Goal: Task Accomplishment & Management: Manage account settings

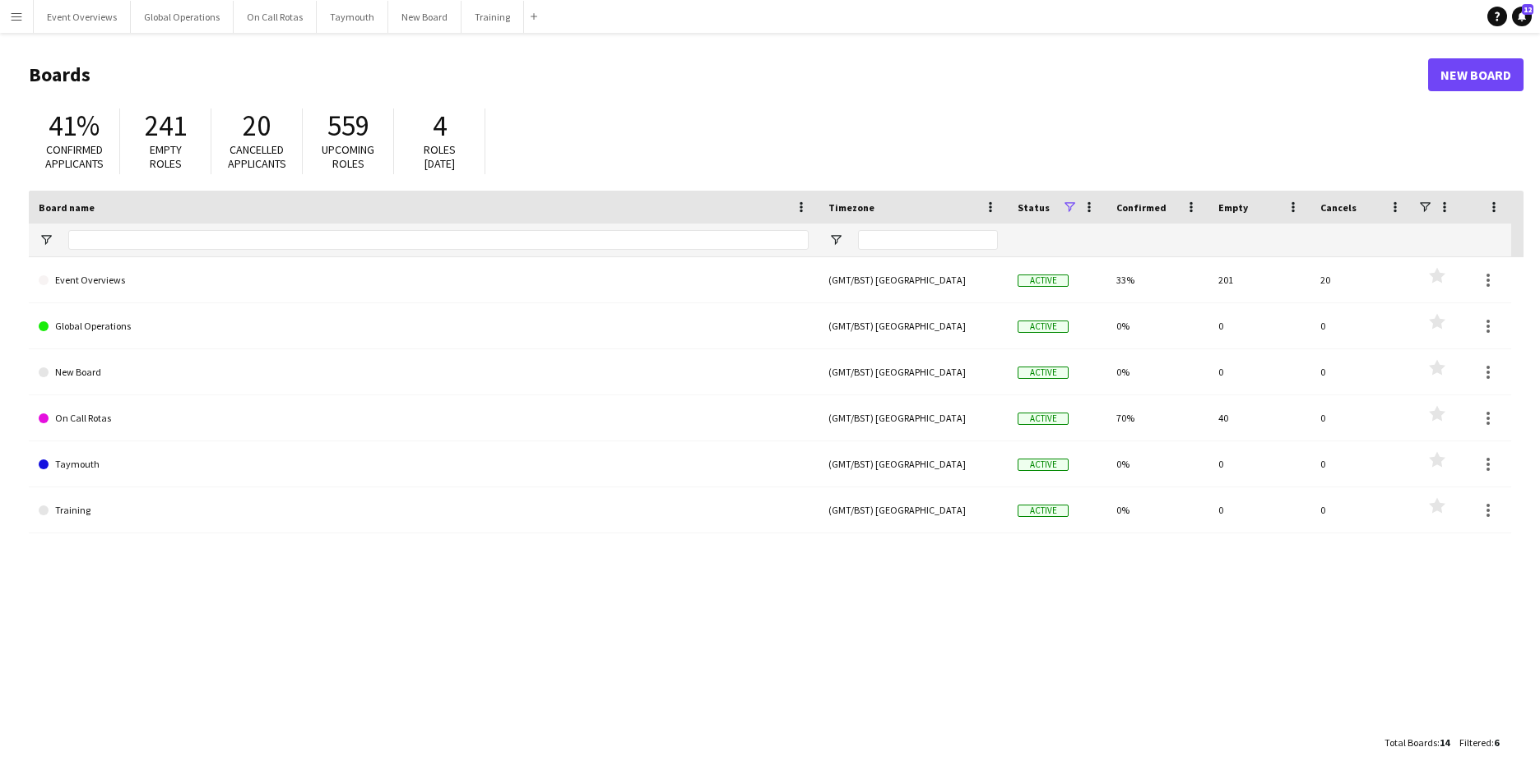
click at [20, 22] on app-icon "Menu" at bounding box center [16, 16] width 13 height 13
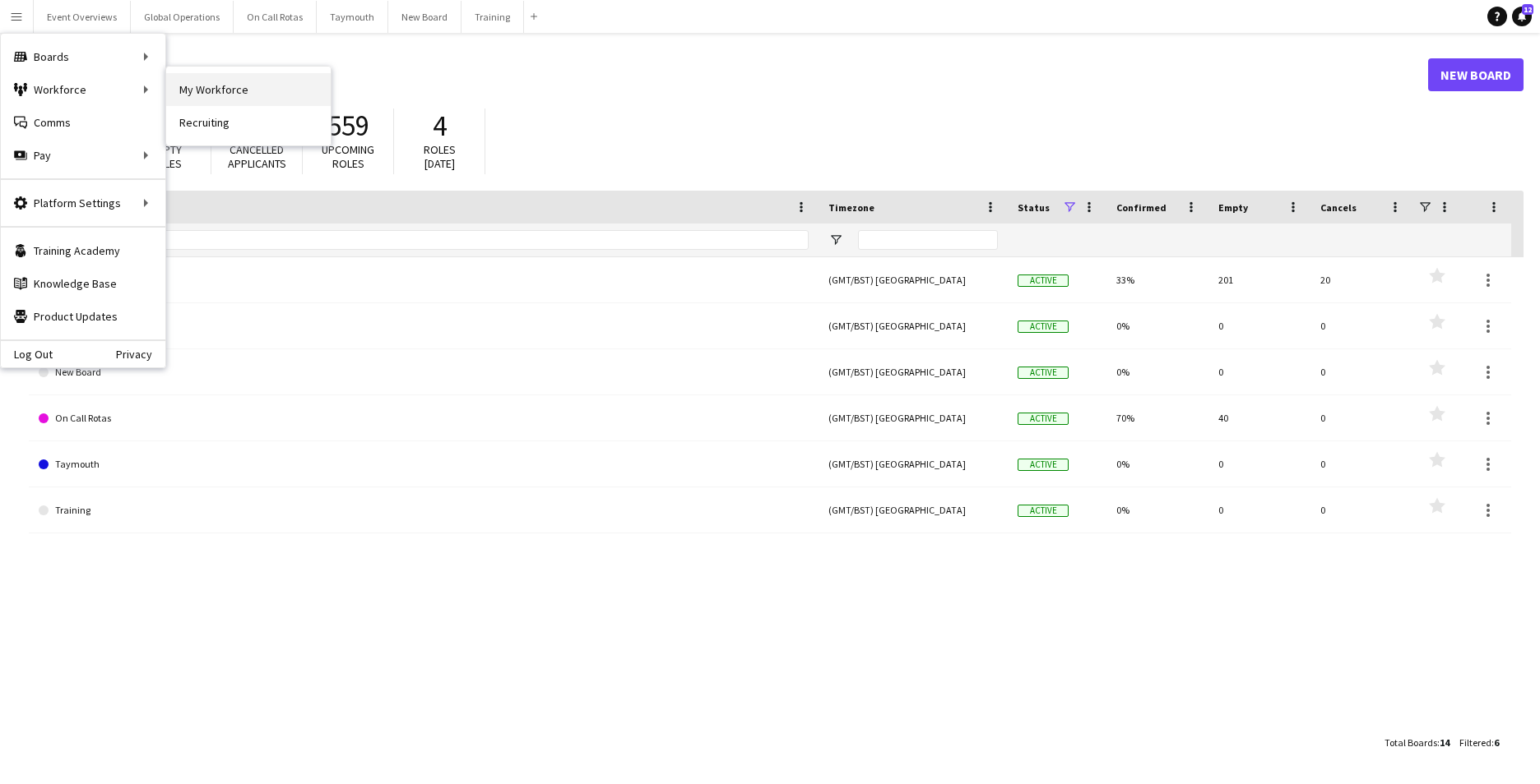
click at [227, 92] on link "My Workforce" at bounding box center [248, 89] width 164 height 33
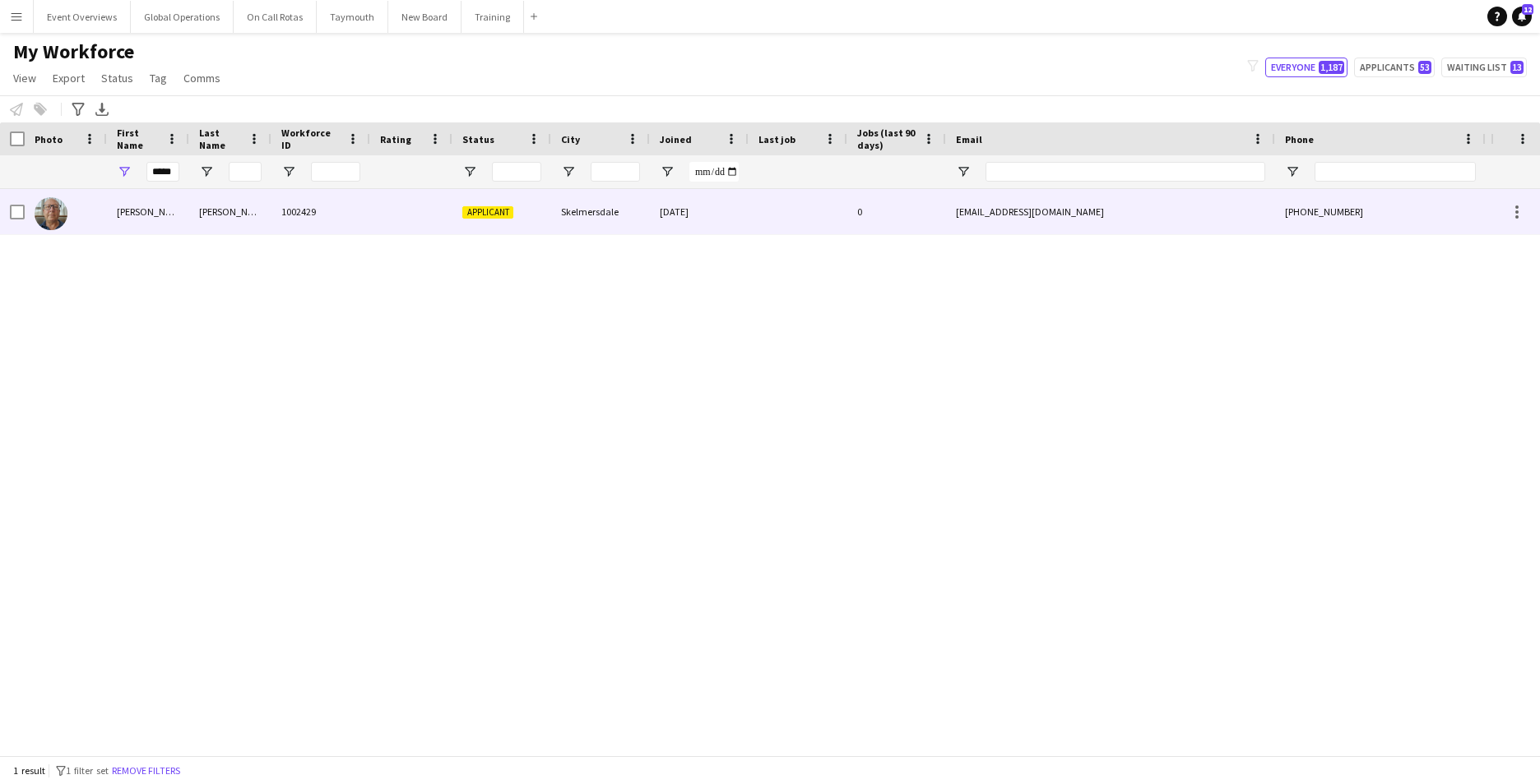
click at [125, 211] on div "[PERSON_NAME]" at bounding box center [148, 211] width 83 height 45
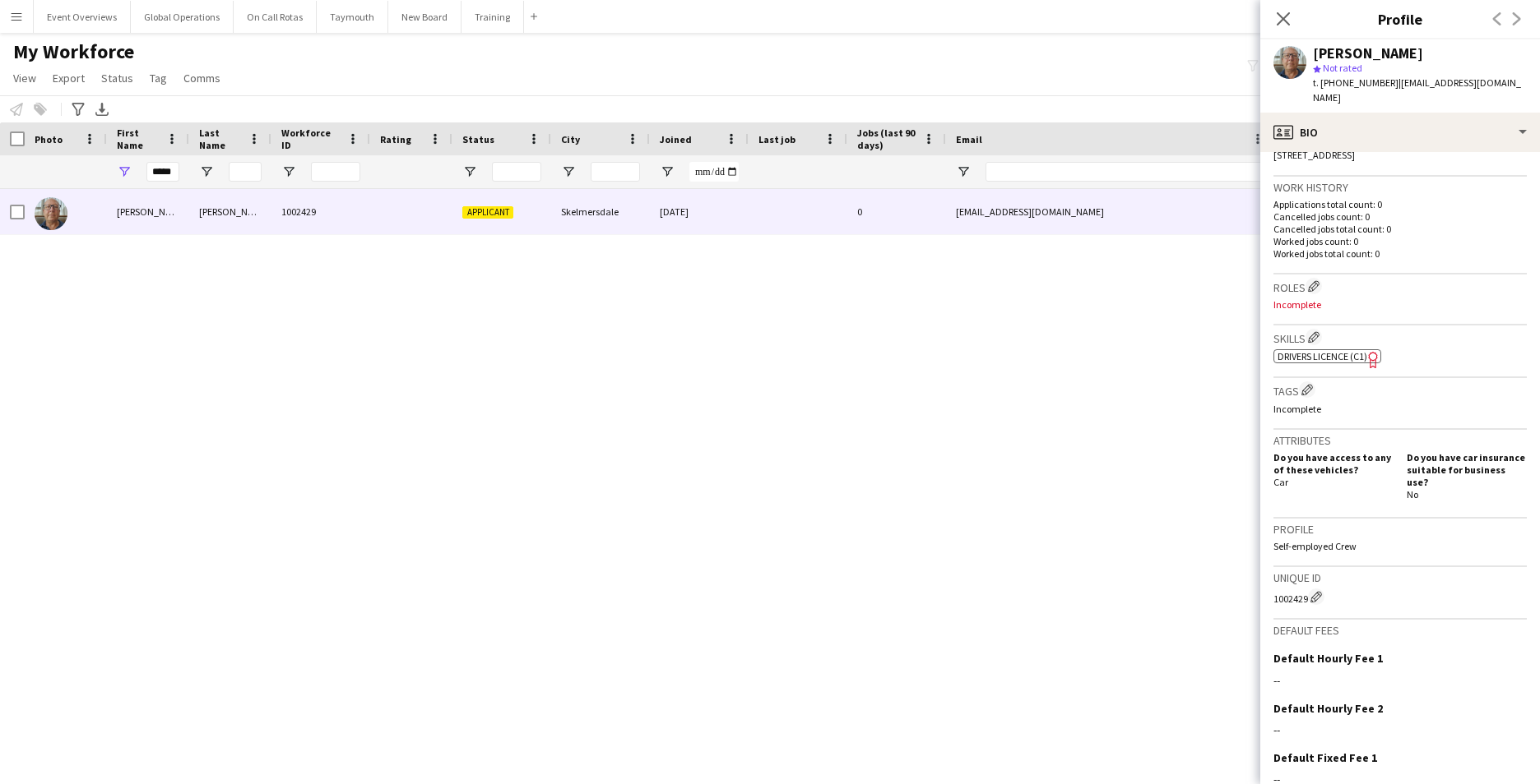
scroll to position [477, 0]
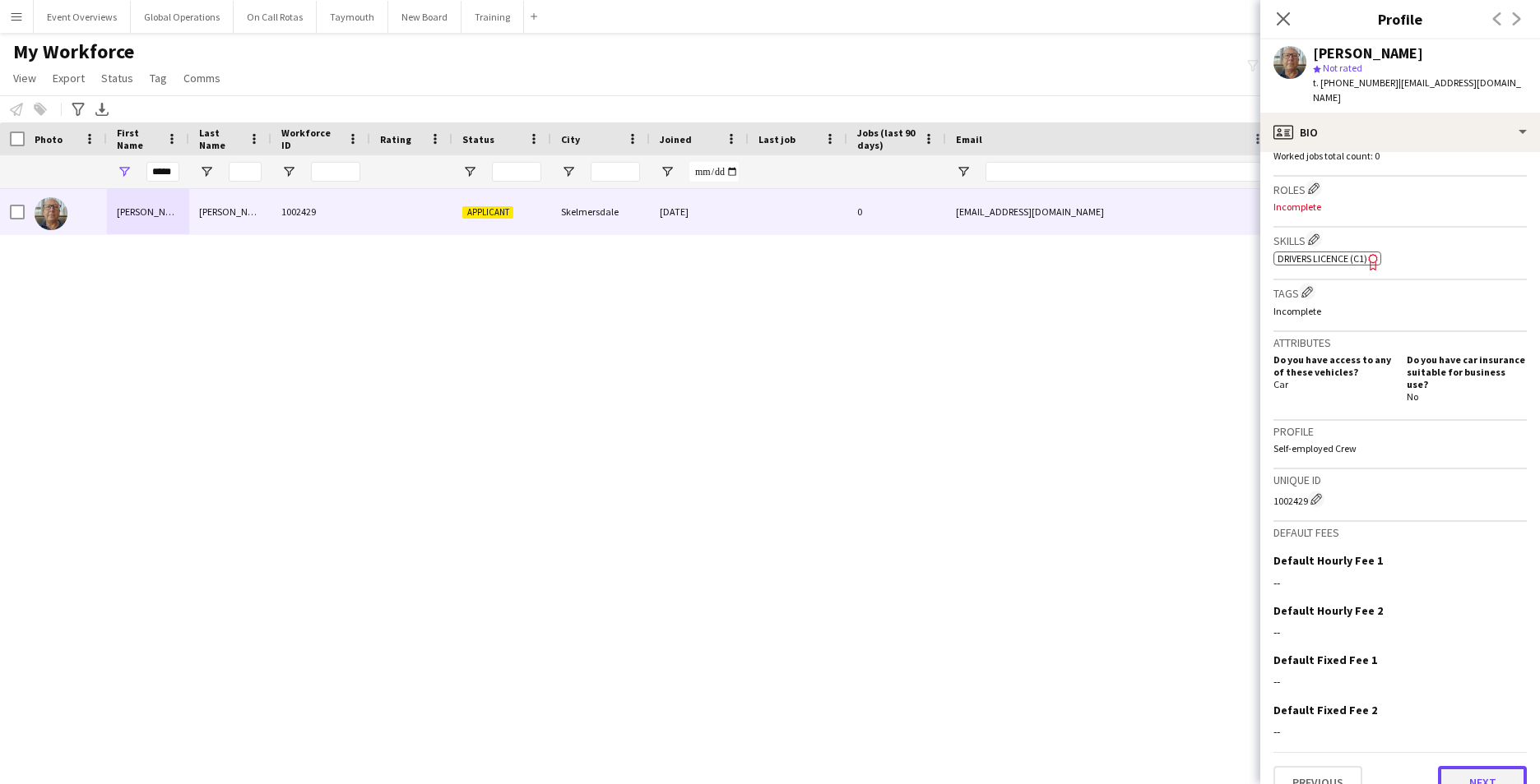
click at [1453, 766] on button "Next" at bounding box center [1482, 782] width 89 height 33
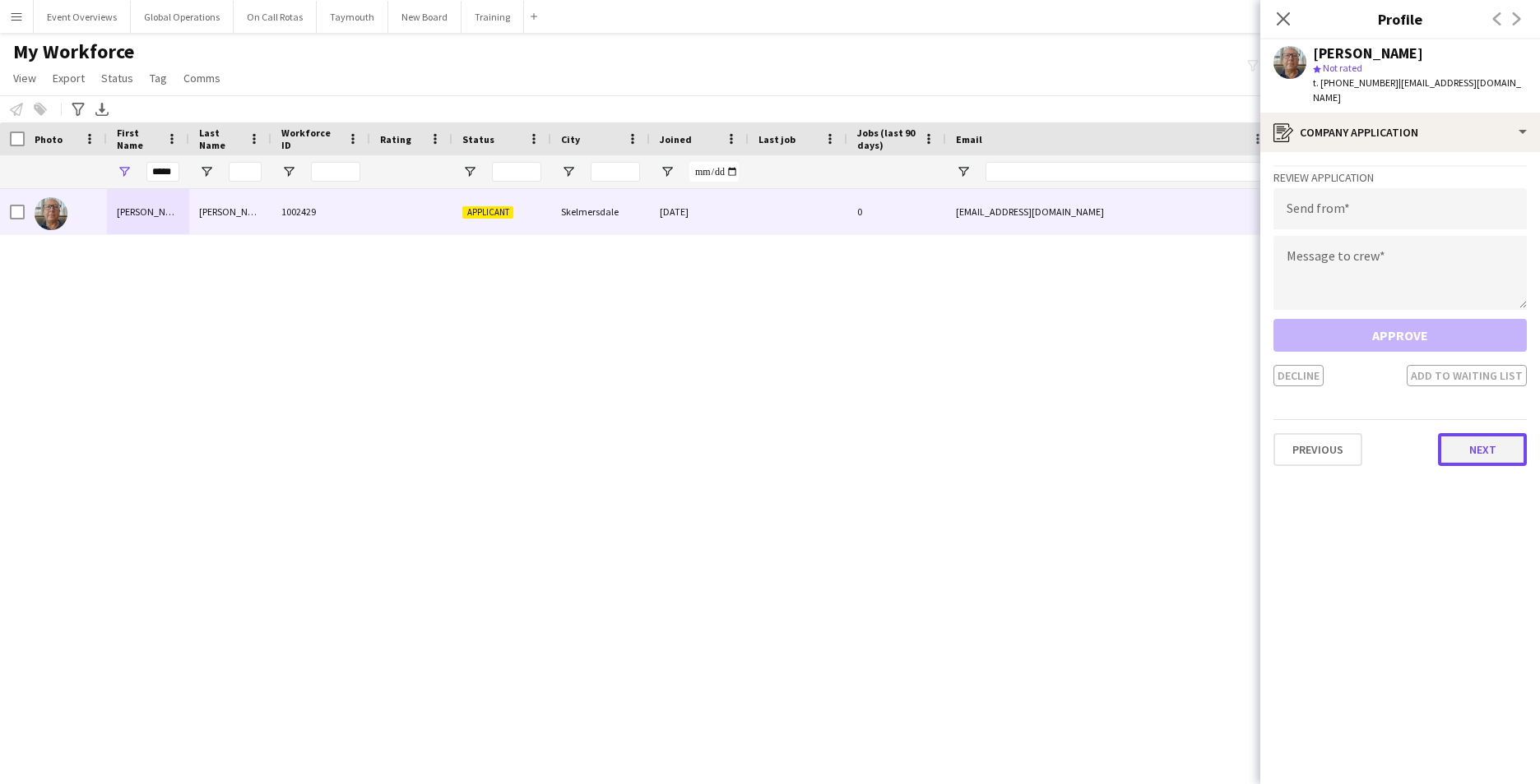
click at [1469, 439] on button "Next" at bounding box center [1482, 449] width 89 height 33
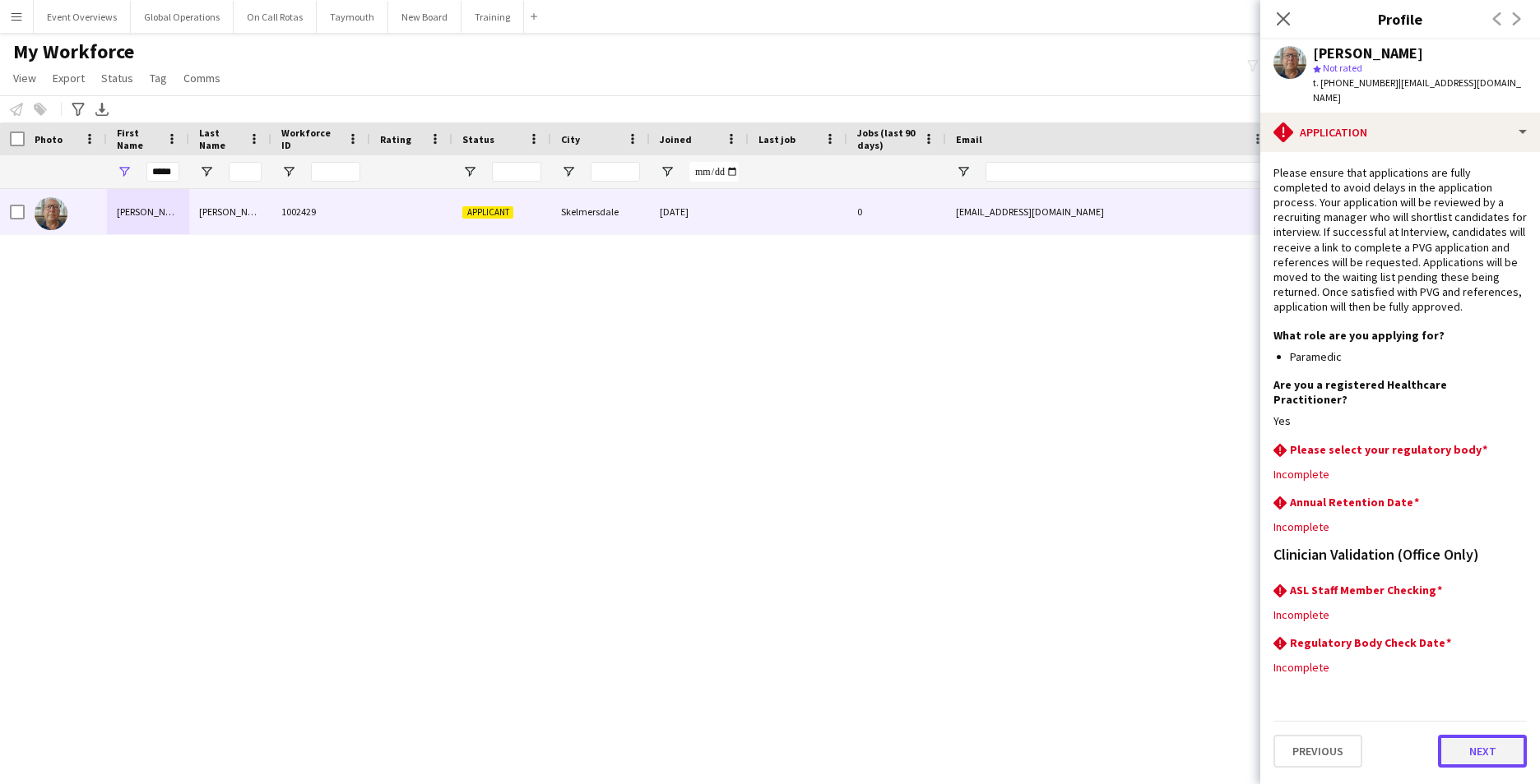
click at [1467, 735] on button "Next" at bounding box center [1482, 751] width 89 height 33
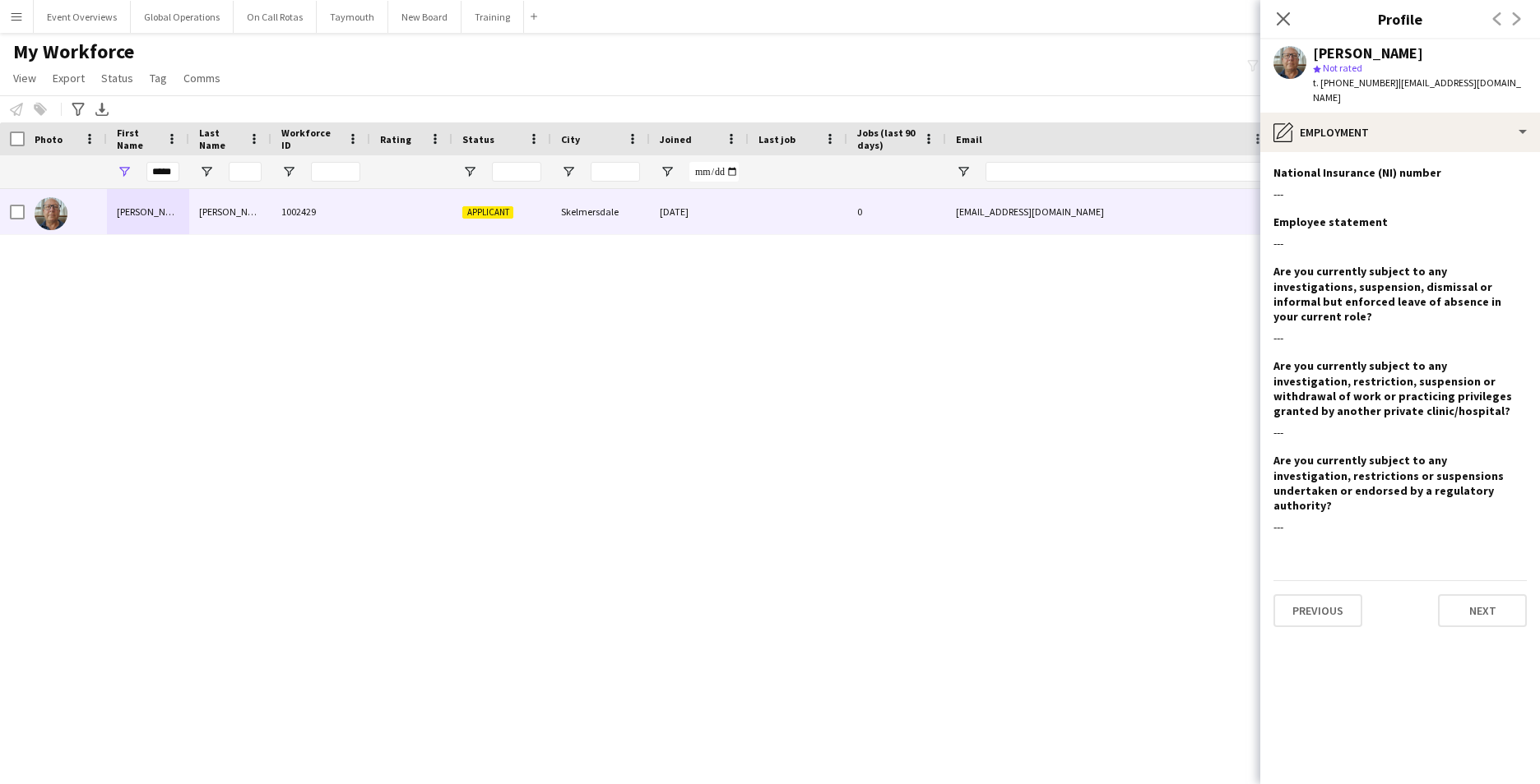
click at [1471, 588] on app-section-data-types "National Insurance (NI) number Edit this field --- Employee statement Edit this…" at bounding box center [1399, 468] width 280 height 633
click at [1472, 595] on button "Next" at bounding box center [1482, 611] width 89 height 33
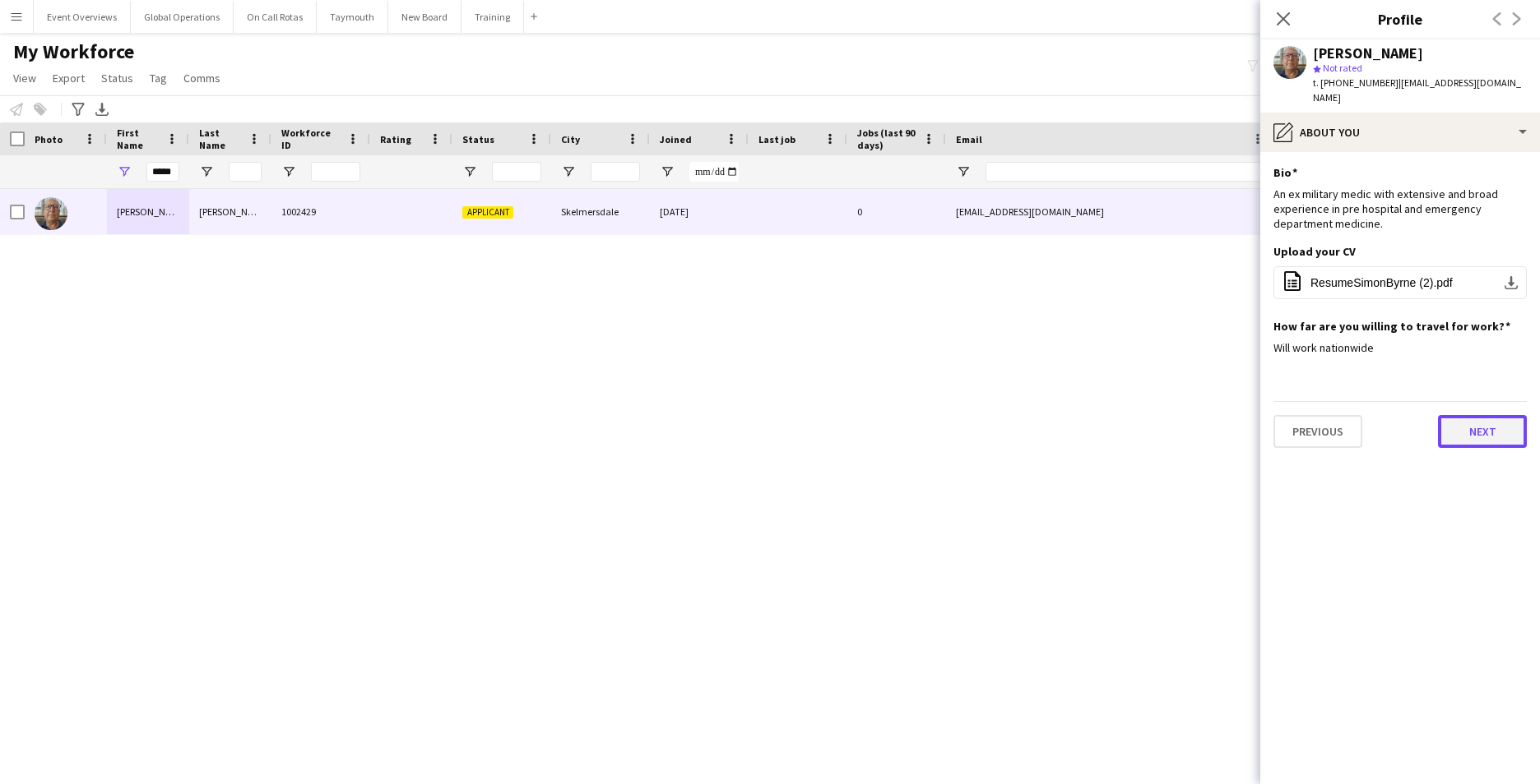
click at [1487, 424] on button "Next" at bounding box center [1482, 431] width 89 height 33
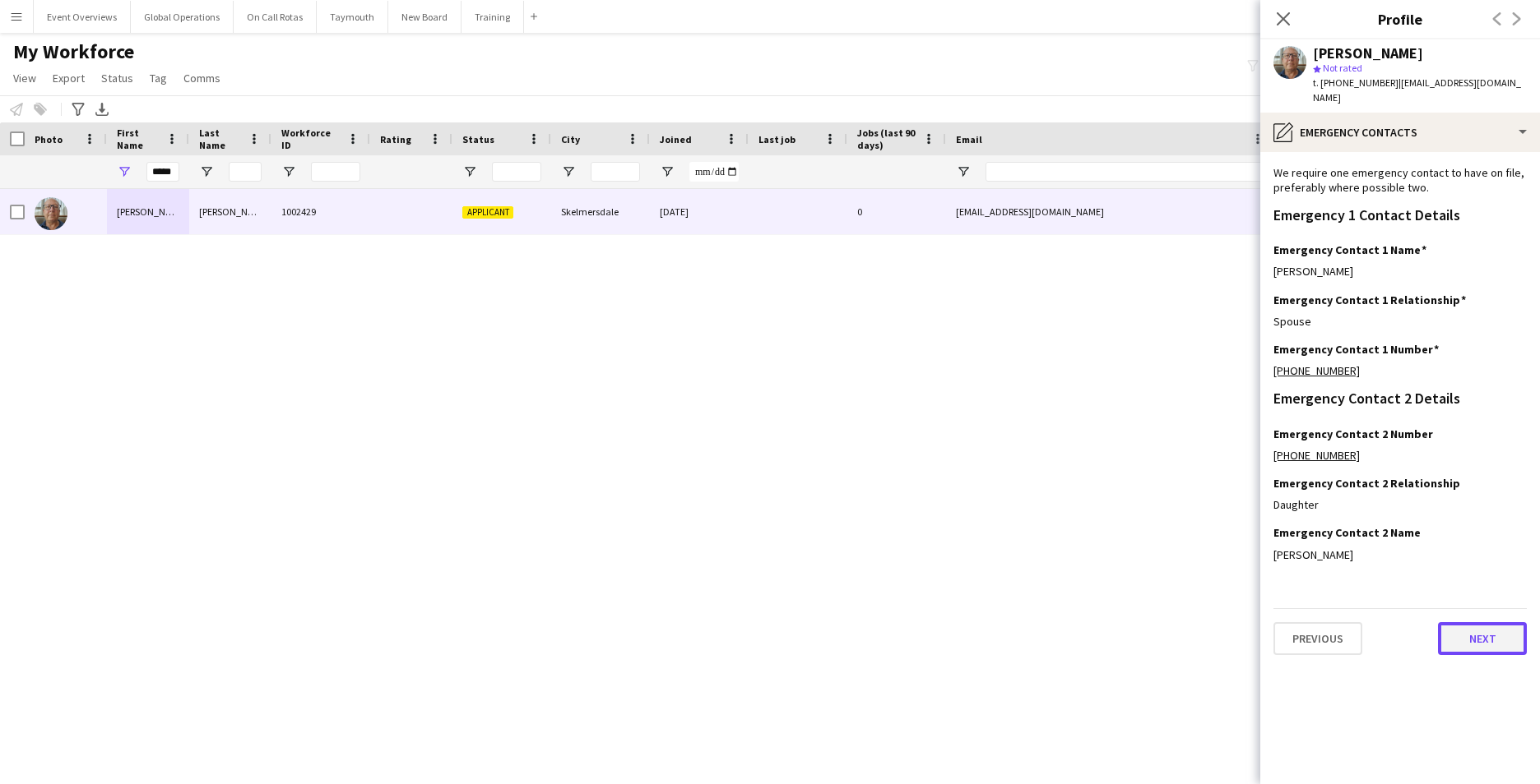
click at [1476, 623] on button "Next" at bounding box center [1482, 639] width 89 height 33
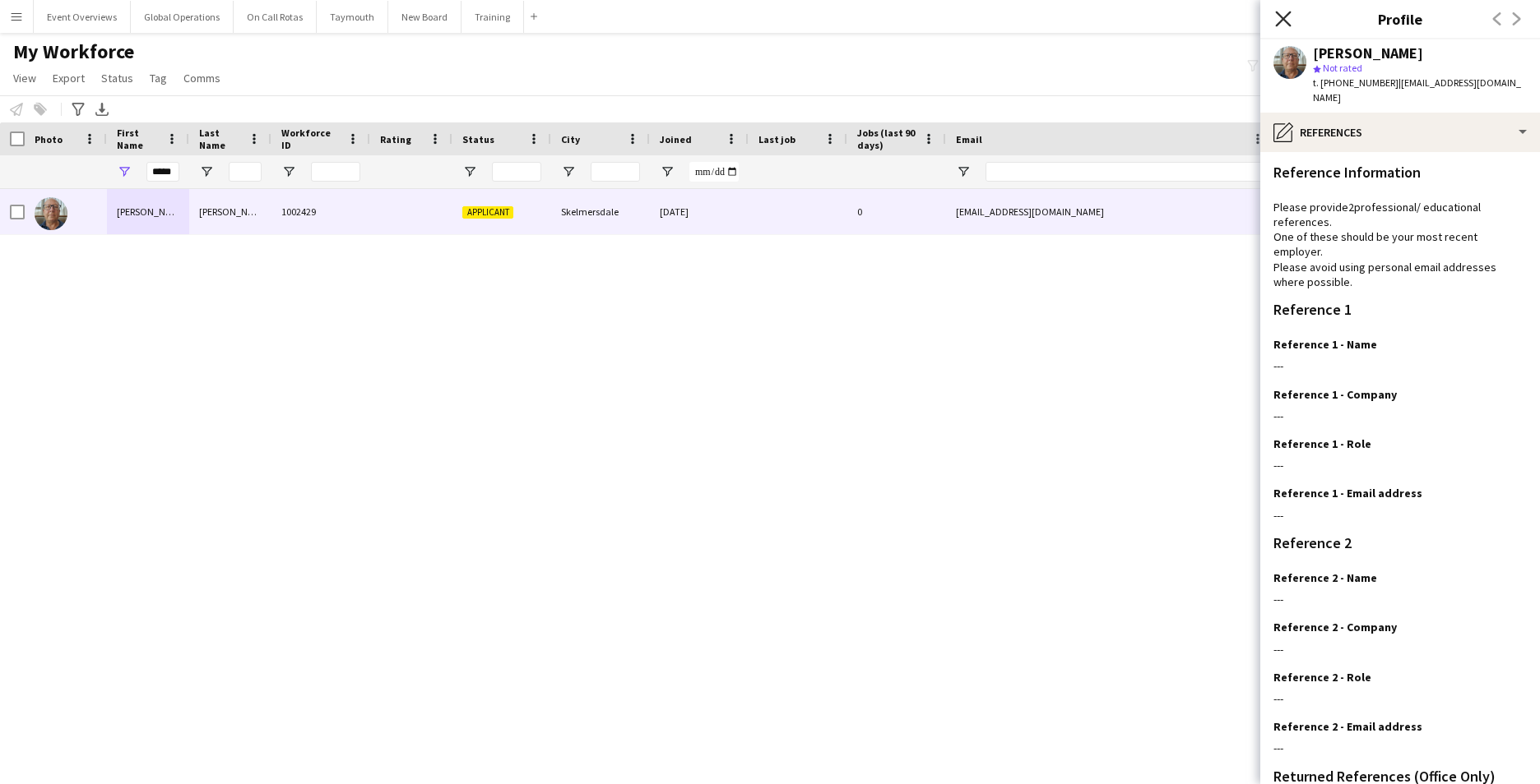
click at [1290, 16] on icon "Close pop-in" at bounding box center [1283, 19] width 16 height 16
